Goal: Find specific page/section: Find specific page/section

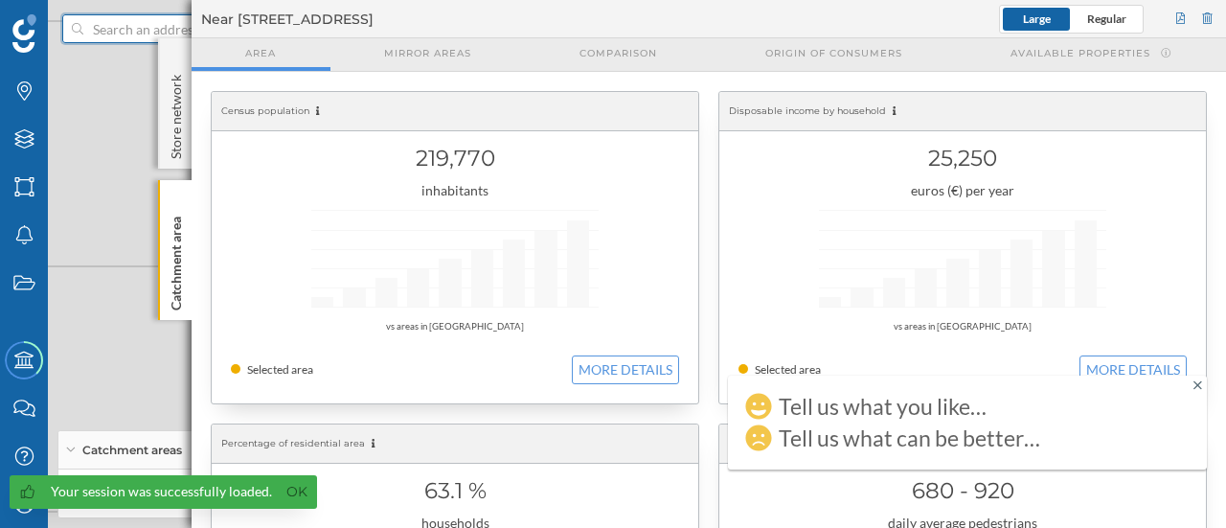
click at [113, 34] on input at bounding box center [190, 28] width 215 height 29
click at [111, 26] on input at bounding box center [190, 28] width 215 height 29
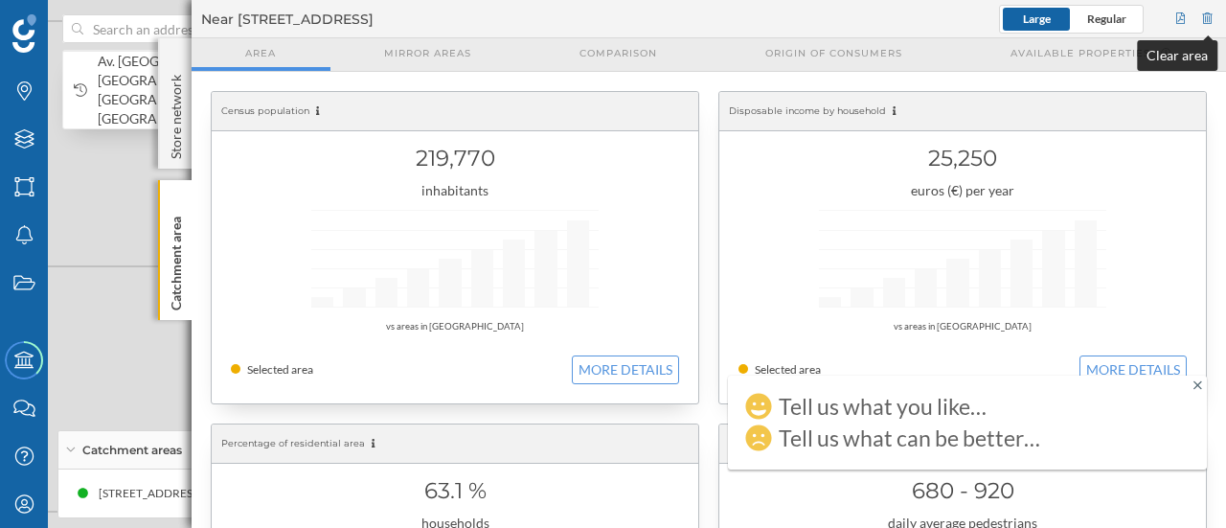
click at [1212, 18] on div at bounding box center [1207, 19] width 17 height 29
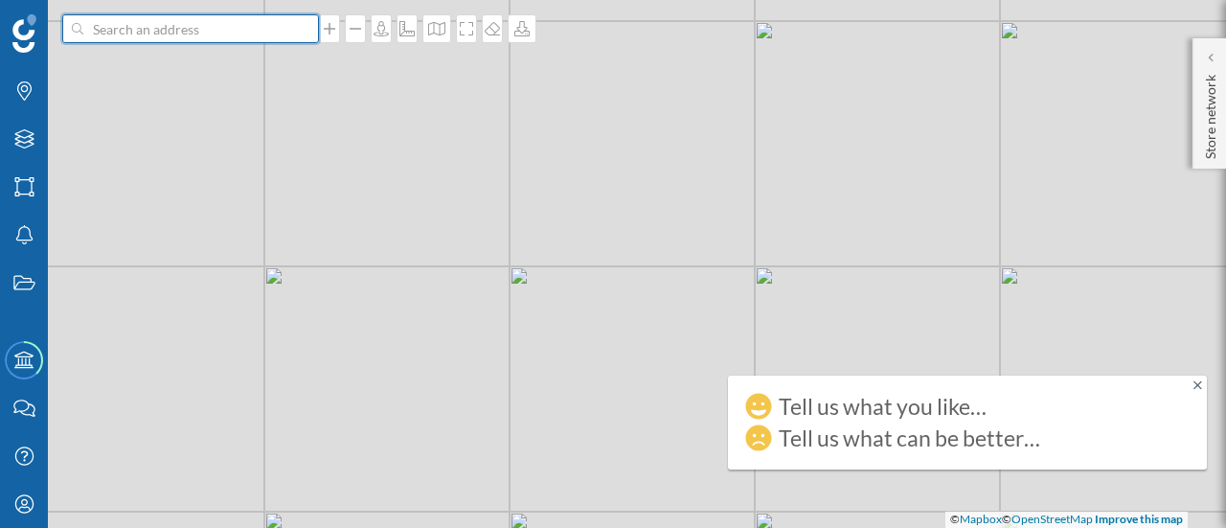
click at [186, 32] on input at bounding box center [190, 28] width 215 height 29
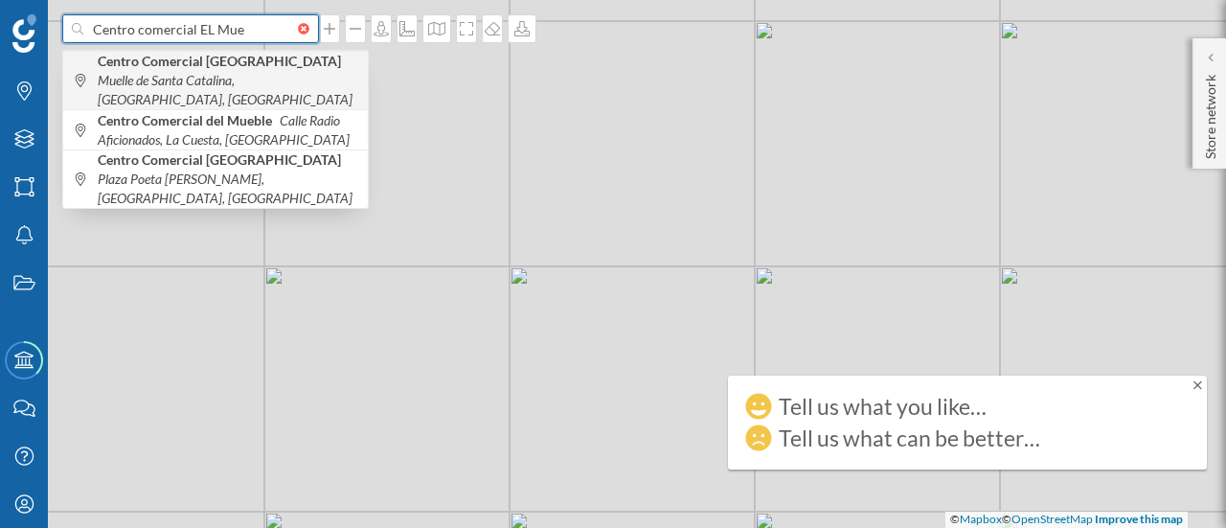
type input "Centro comercial EL Mue"
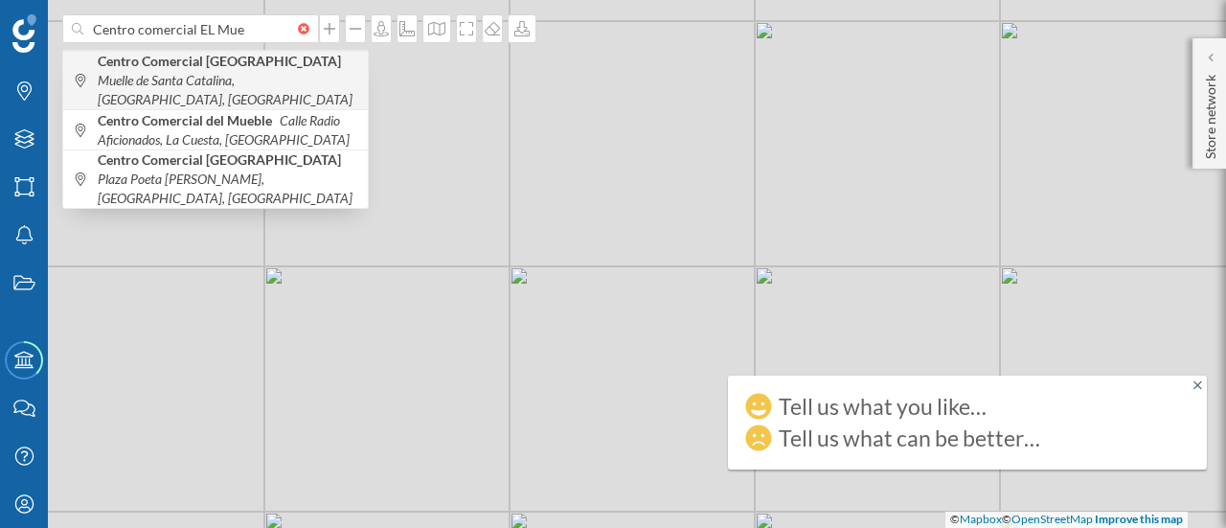
click at [195, 72] on icon "Muelle de Santa Catalina, [GEOGRAPHIC_DATA], [GEOGRAPHIC_DATA]" at bounding box center [225, 89] width 255 height 35
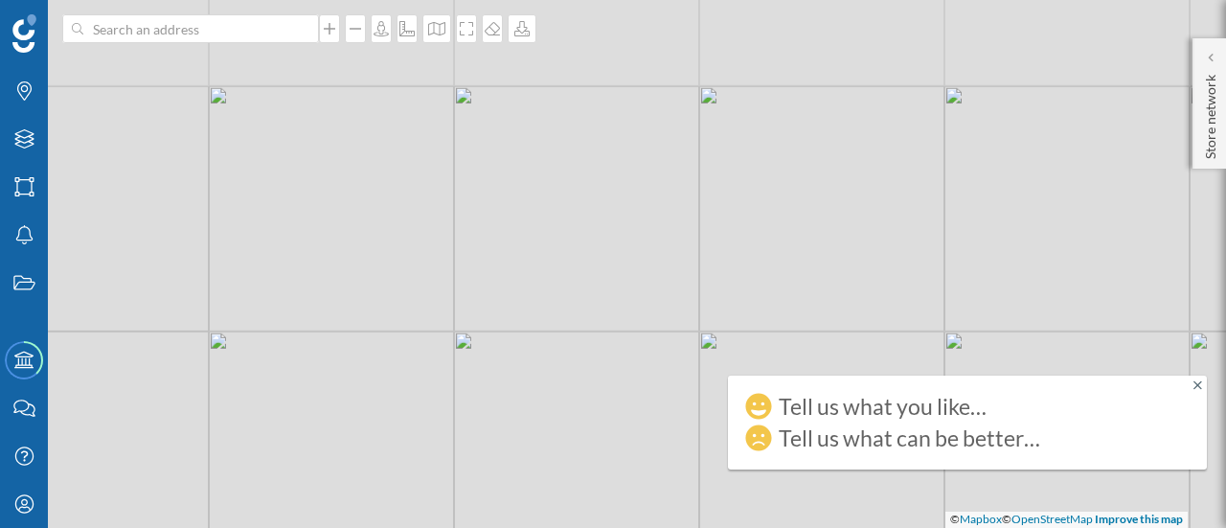
drag, startPoint x: 356, startPoint y: 133, endPoint x: 500, endPoint y: 436, distance: 335.0
click at [500, 436] on div "© Mapbox © OpenStreetMap Improve this map" at bounding box center [613, 264] width 1226 height 528
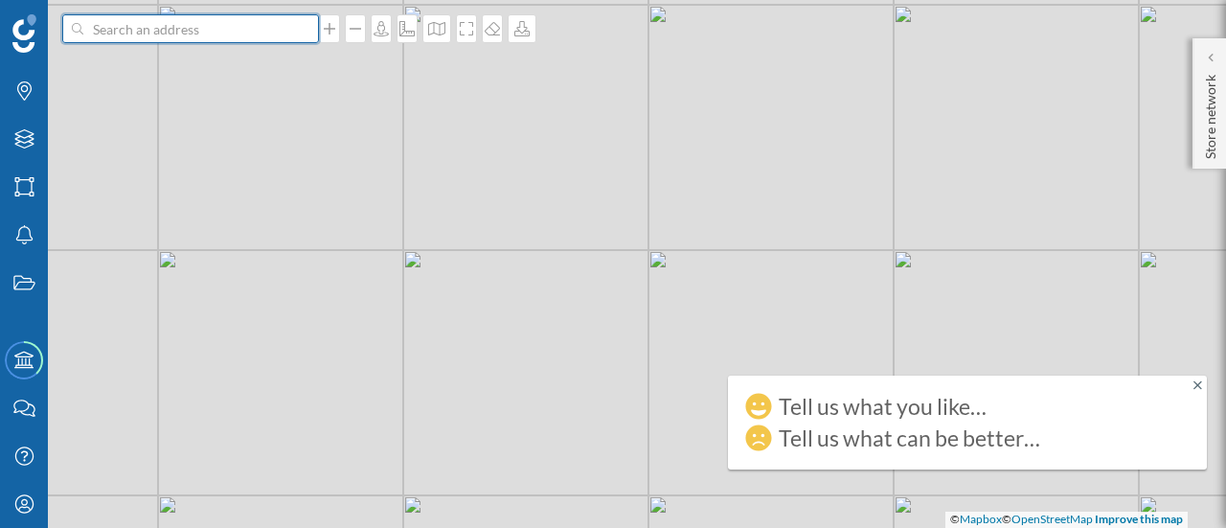
click at [161, 31] on input at bounding box center [190, 28] width 215 height 29
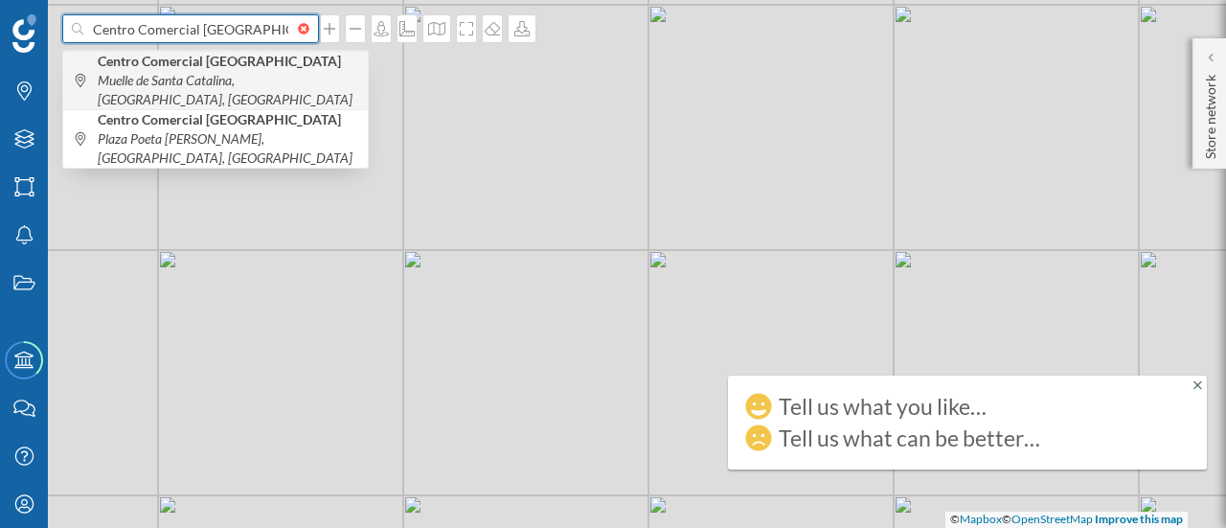
type input "Centro Comercial [GEOGRAPHIC_DATA]"
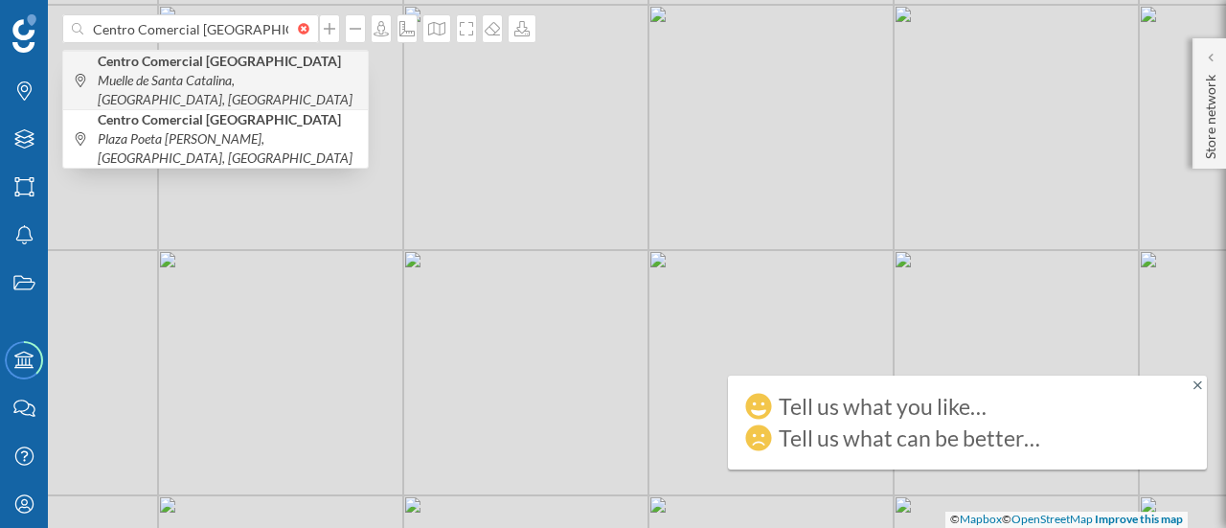
click at [203, 66] on b "Centro Comercial [GEOGRAPHIC_DATA]" at bounding box center [222, 61] width 248 height 16
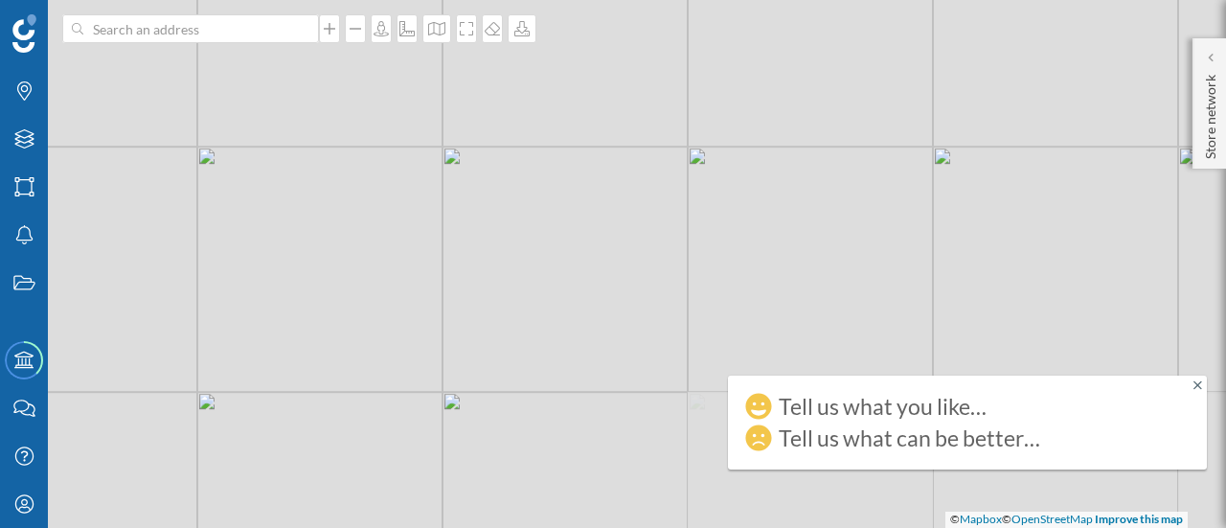
drag, startPoint x: 693, startPoint y: 367, endPoint x: 693, endPoint y: 162, distance: 205.0
click at [693, 162] on div "© Mapbox © OpenStreetMap Improve this map" at bounding box center [613, 264] width 1226 height 528
drag, startPoint x: 683, startPoint y: 169, endPoint x: 725, endPoint y: 225, distance: 70.5
click at [725, 225] on div "© Mapbox © OpenStreetMap Improve this map" at bounding box center [613, 264] width 1226 height 528
click at [546, 223] on div "© Mapbox © OpenStreetMap Improve this map" at bounding box center [613, 264] width 1226 height 528
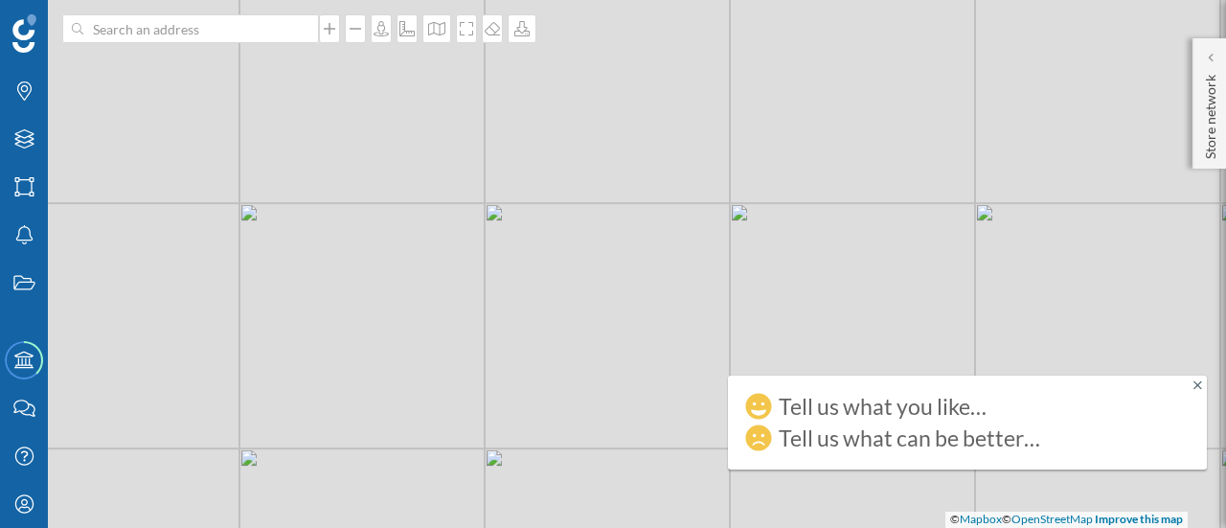
click at [533, 219] on div "© Mapbox © OpenStreetMap Improve this map" at bounding box center [613, 264] width 1226 height 528
click at [534, 359] on div "© Mapbox © OpenStreetMap Improve this map" at bounding box center [613, 264] width 1226 height 528
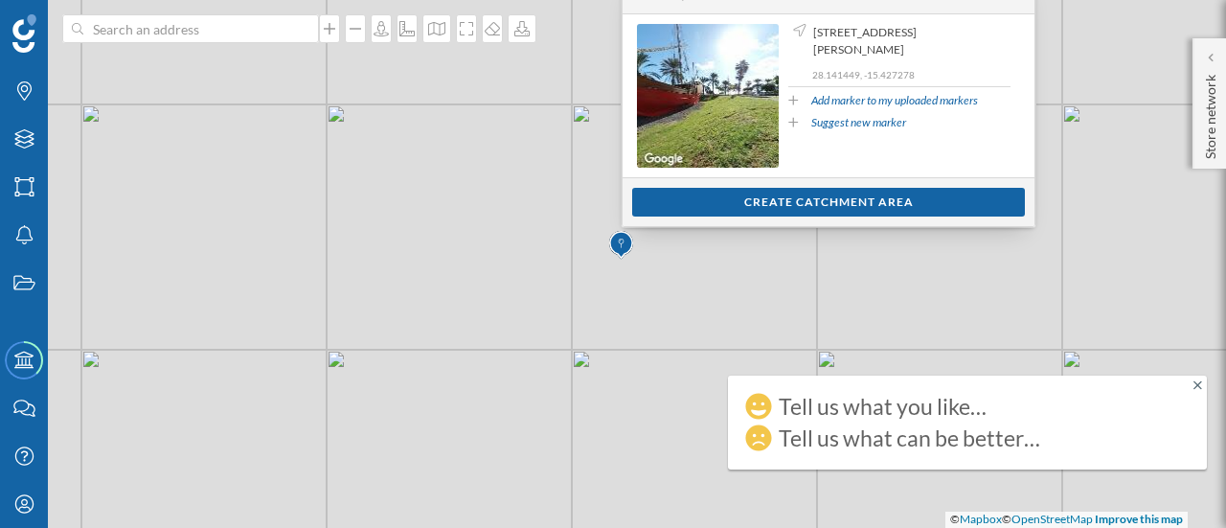
click at [629, 301] on div "© Mapbox © OpenStreetMap Improve this map" at bounding box center [613, 264] width 1226 height 528
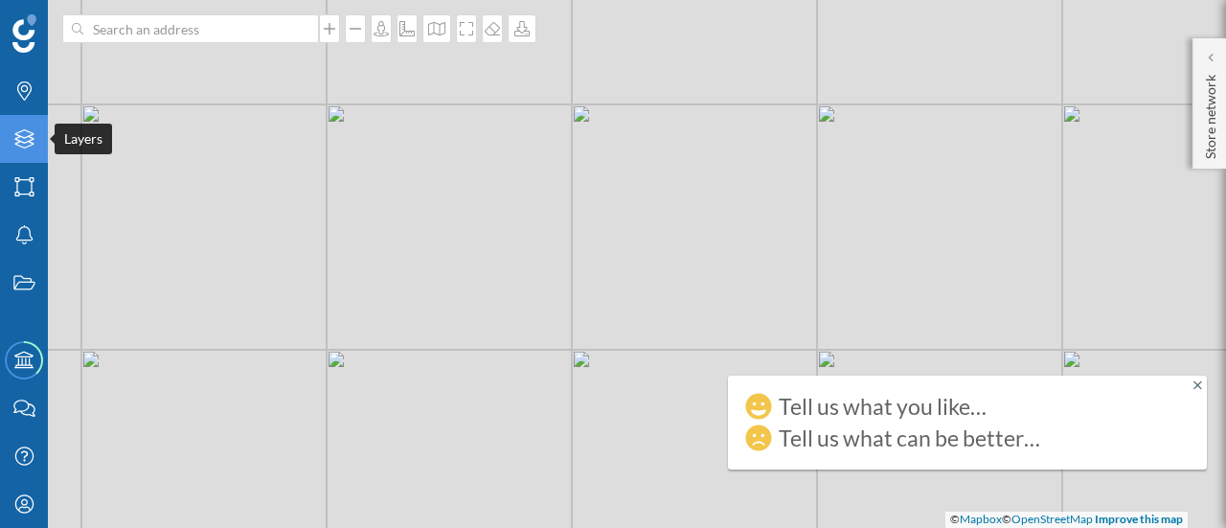
click at [25, 139] on icon "Layers" at bounding box center [24, 138] width 24 height 19
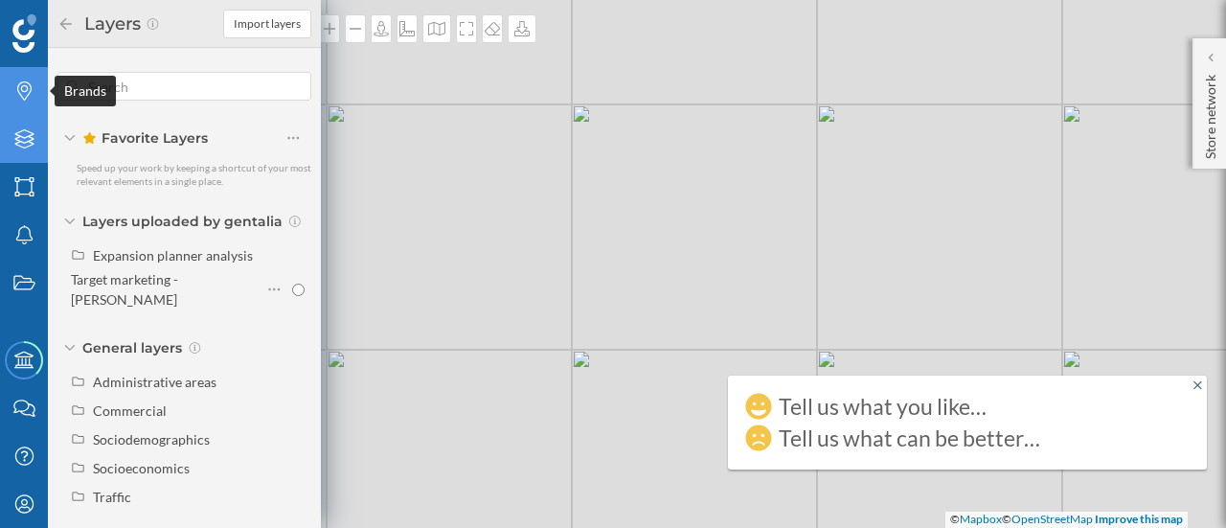
click at [19, 90] on icon "Brands" at bounding box center [24, 90] width 24 height 19
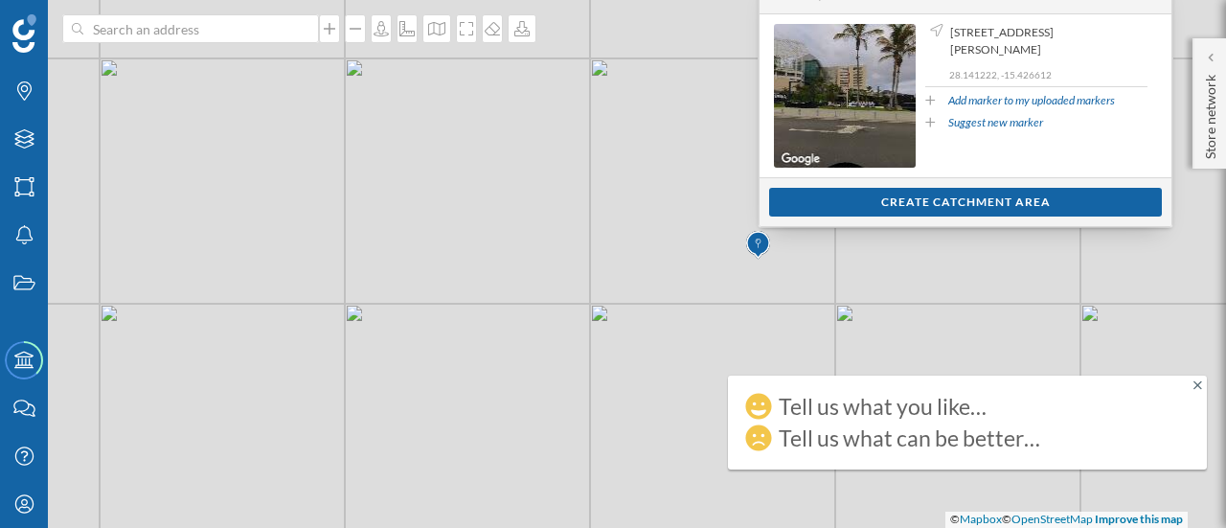
click at [652, 222] on div "© Mapbox © OpenStreetMap Improve this map" at bounding box center [613, 264] width 1226 height 528
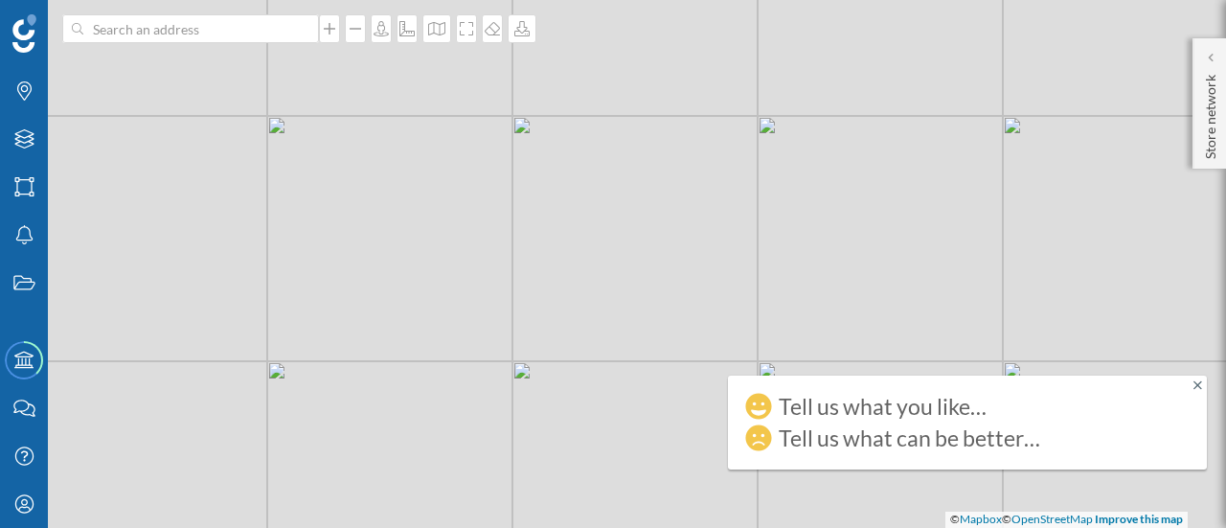
drag, startPoint x: 649, startPoint y: 215, endPoint x: 571, endPoint y: 275, distance: 99.0
click at [571, 275] on div "© Mapbox © OpenStreetMap Improve this map" at bounding box center [613, 264] width 1226 height 528
click at [493, 26] on icon at bounding box center [492, 28] width 19 height 15
drag, startPoint x: 381, startPoint y: 26, endPoint x: 504, endPoint y: 141, distance: 168.0
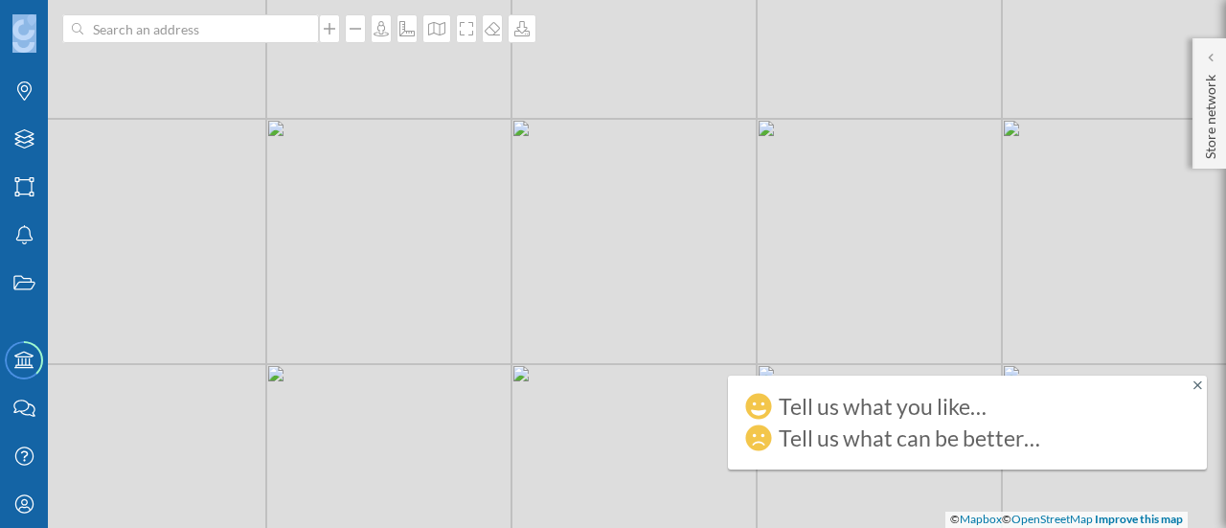
click at [504, 141] on div "Brands Layers Areas Notifications States Academy Contact us Help Center My Prof…" at bounding box center [613, 264] width 1226 height 528
click at [383, 30] on icon at bounding box center [381, 28] width 19 height 15
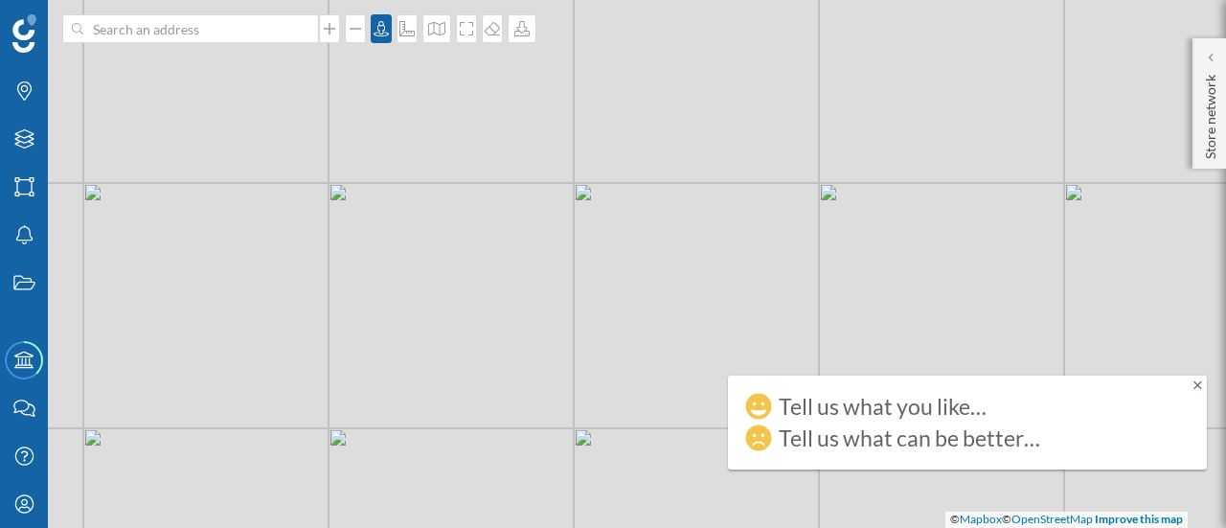
drag, startPoint x: 366, startPoint y: 85, endPoint x: 428, endPoint y: 149, distance: 89.4
click at [428, 149] on div "© Mapbox © OpenStreetMap Improve this map" at bounding box center [613, 264] width 1226 height 528
drag, startPoint x: 1199, startPoint y: 384, endPoint x: 1096, endPoint y: 384, distance: 103.4
click at [1199, 384] on icon at bounding box center [1197, 384] width 9 height 9
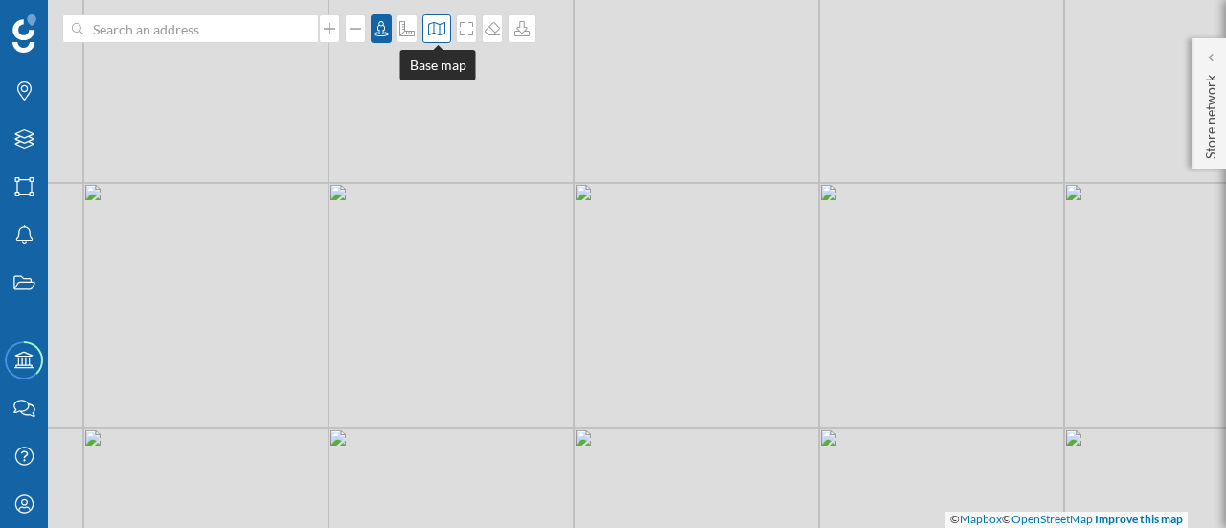
click at [437, 29] on icon at bounding box center [436, 28] width 19 height 15
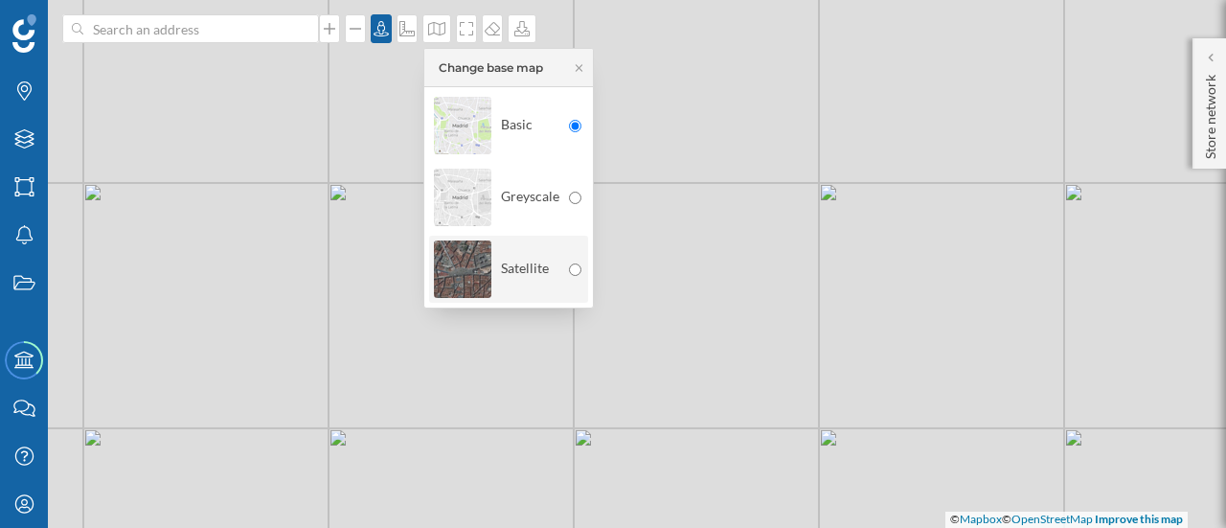
click at [474, 267] on img at bounding box center [462, 269] width 57 height 67
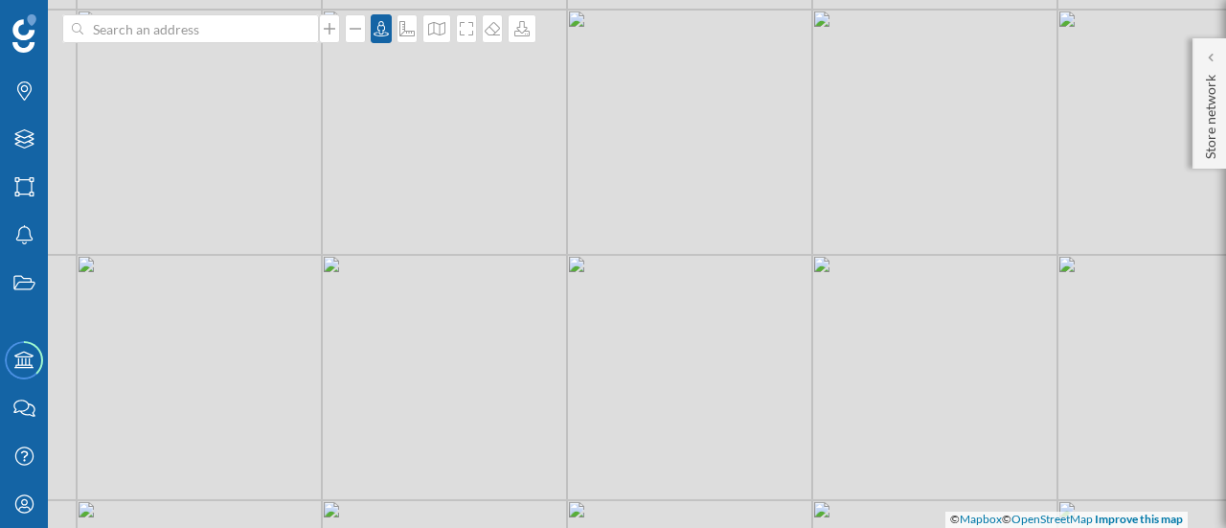
drag, startPoint x: 579, startPoint y: 242, endPoint x: 573, endPoint y: 314, distance: 72.1
click at [573, 314] on div "© Mapbox © OpenStreetMap Improve this map" at bounding box center [613, 264] width 1226 height 528
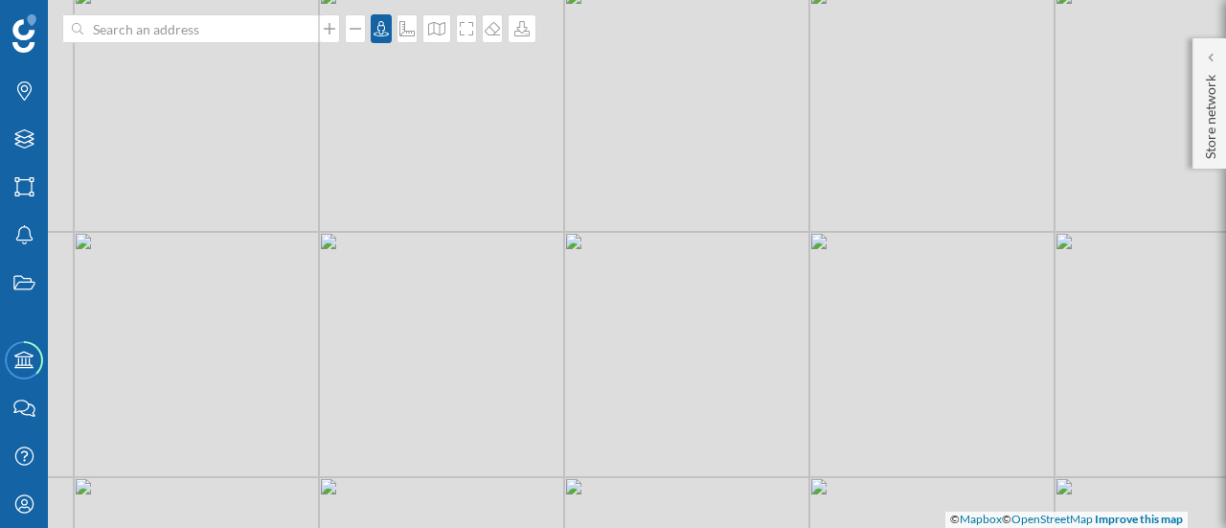
drag, startPoint x: 517, startPoint y: 350, endPoint x: 514, endPoint y: 327, distance: 23.2
click at [514, 327] on div "© Mapbox © OpenStreetMap Improve this map" at bounding box center [613, 264] width 1226 height 528
click at [523, 28] on icon at bounding box center [521, 28] width 19 height 15
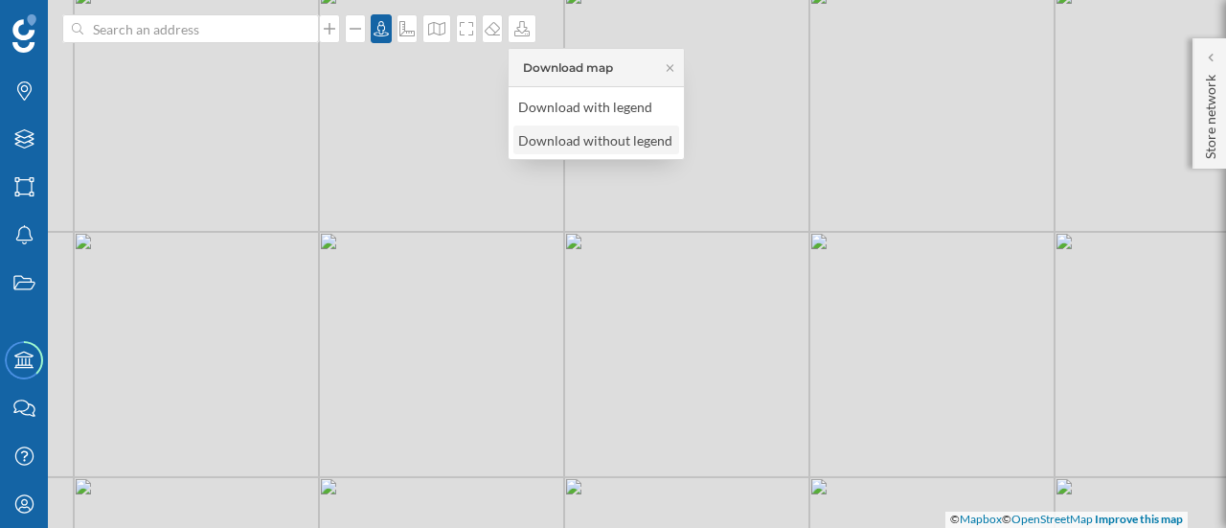
click at [591, 137] on div "Download without legend" at bounding box center [595, 140] width 154 height 20
